Goal: Navigation & Orientation: Find specific page/section

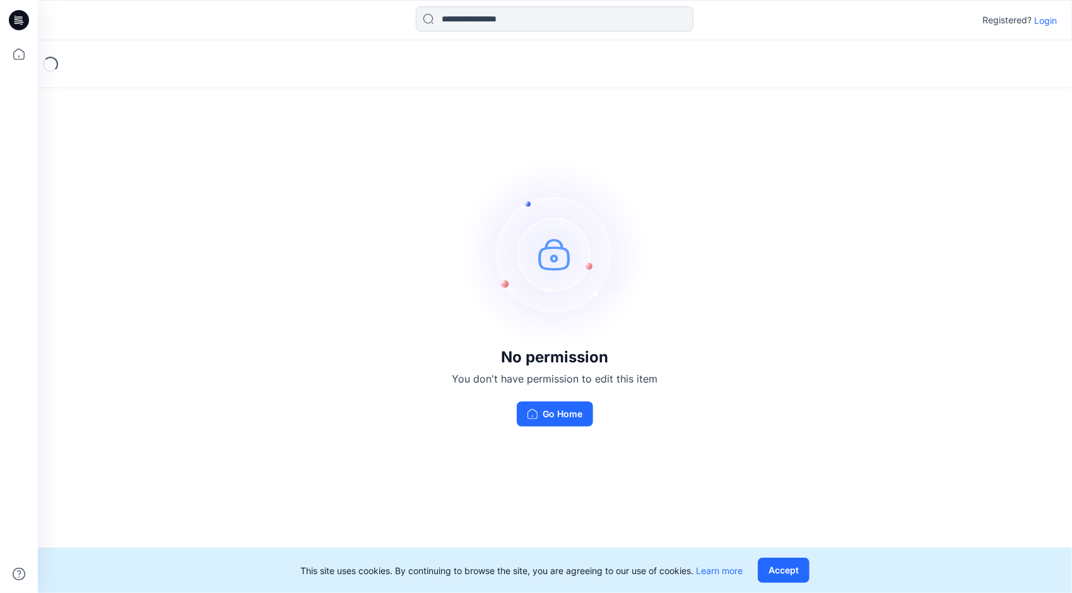
click at [1044, 18] on p "Login" at bounding box center [1045, 20] width 23 height 13
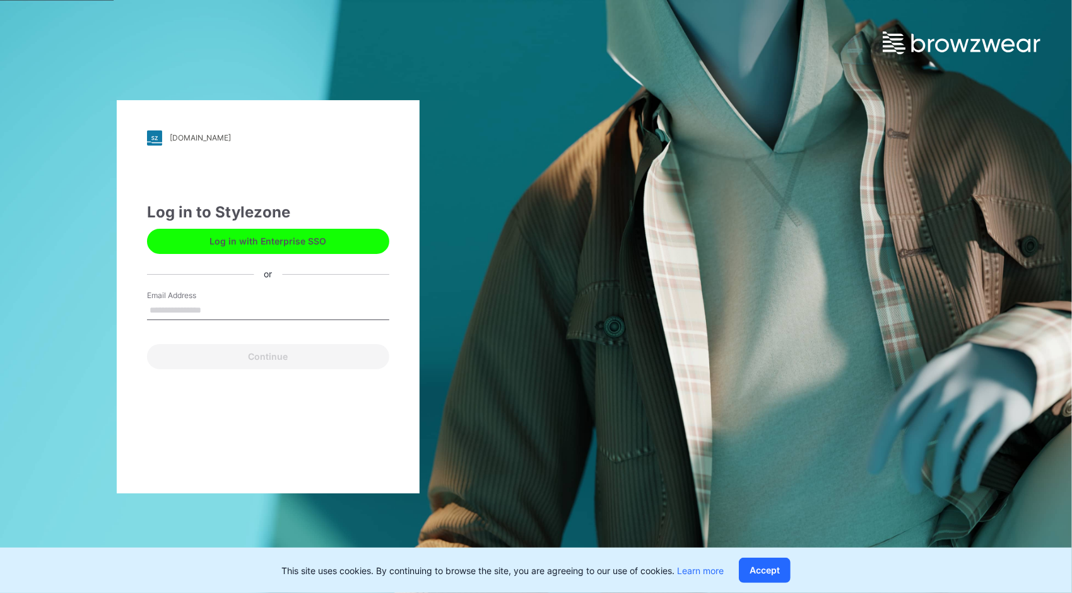
click at [283, 243] on button "Log in with Enterprise SSO" at bounding box center [268, 241] width 242 height 25
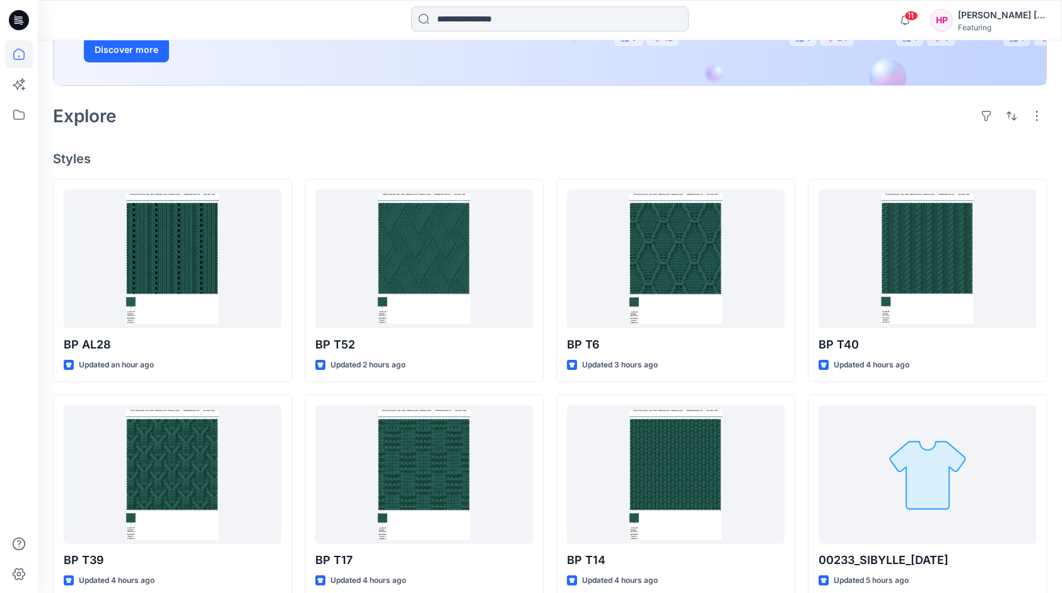
scroll to position [252, 0]
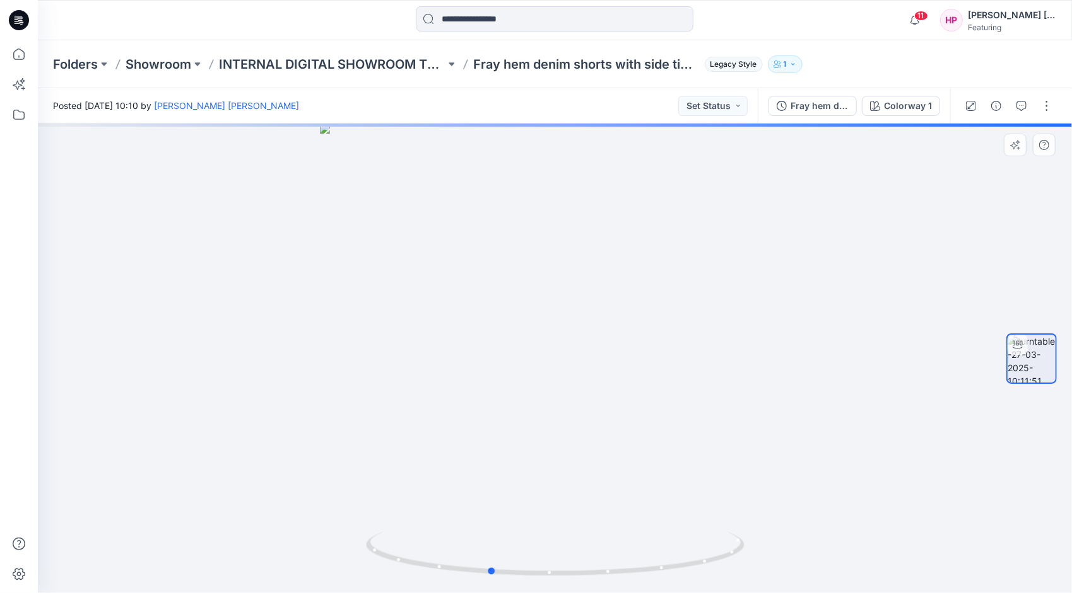
drag, startPoint x: 651, startPoint y: 425, endPoint x: 968, endPoint y: 392, distance: 318.3
click at [968, 392] on div at bounding box center [555, 359] width 1034 height 470
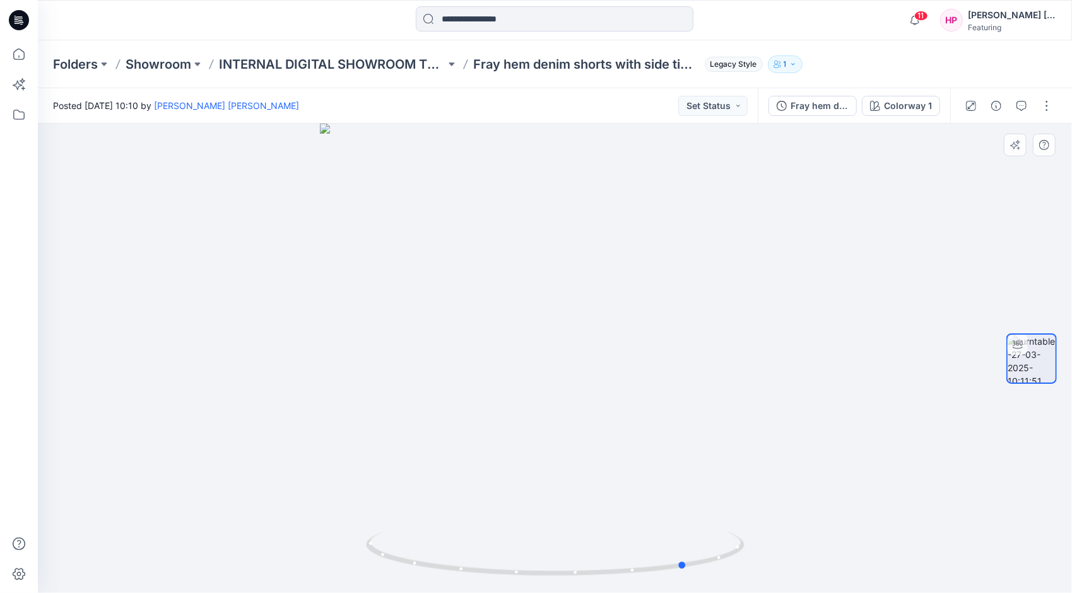
drag, startPoint x: 611, startPoint y: 423, endPoint x: 441, endPoint y: 450, distance: 172.5
click at [441, 450] on div at bounding box center [555, 359] width 1034 height 470
drag, startPoint x: 549, startPoint y: 325, endPoint x: 469, endPoint y: 438, distance: 138.1
click at [513, 525] on img at bounding box center [565, 279] width 1090 height 628
drag, startPoint x: 605, startPoint y: 500, endPoint x: 684, endPoint y: 38, distance: 467.7
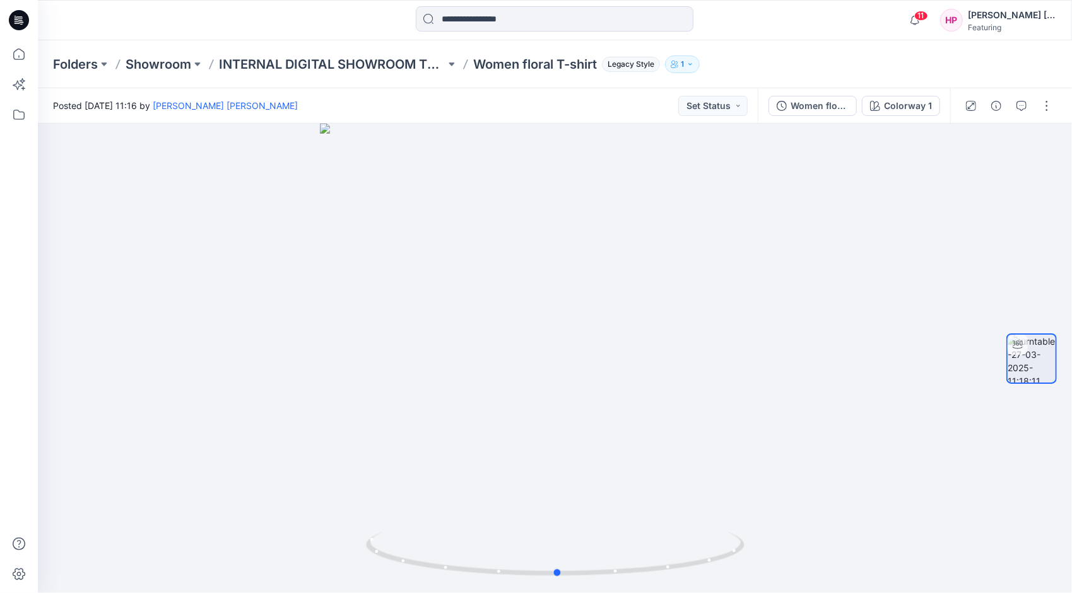
click at [665, 525] on div at bounding box center [555, 359] width 1034 height 470
